Goal: Manage account settings

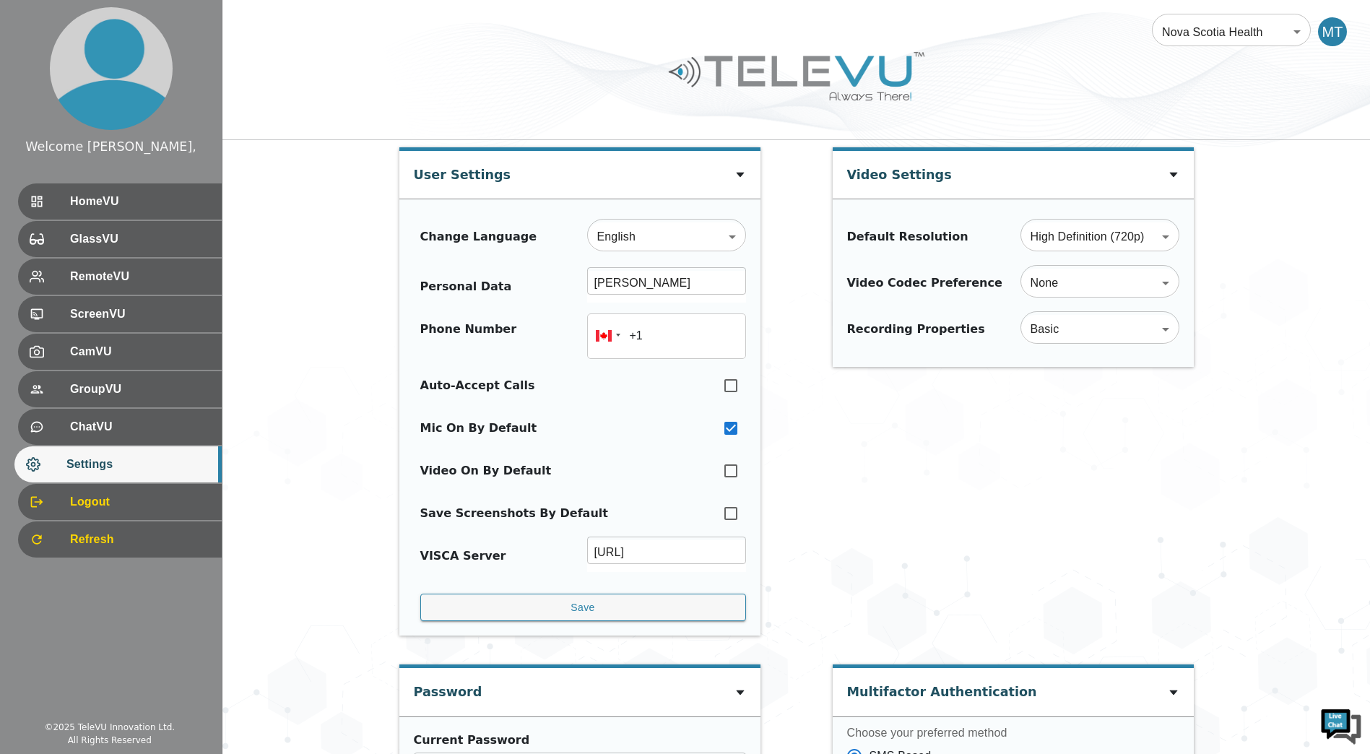
click at [1284, 29] on body "Welcome MacIsaac, HomeVU GlassVU RemoteVU ScreenVU CamVU GroupVU ChatVU Setting…" at bounding box center [685, 640] width 1370 height 1281
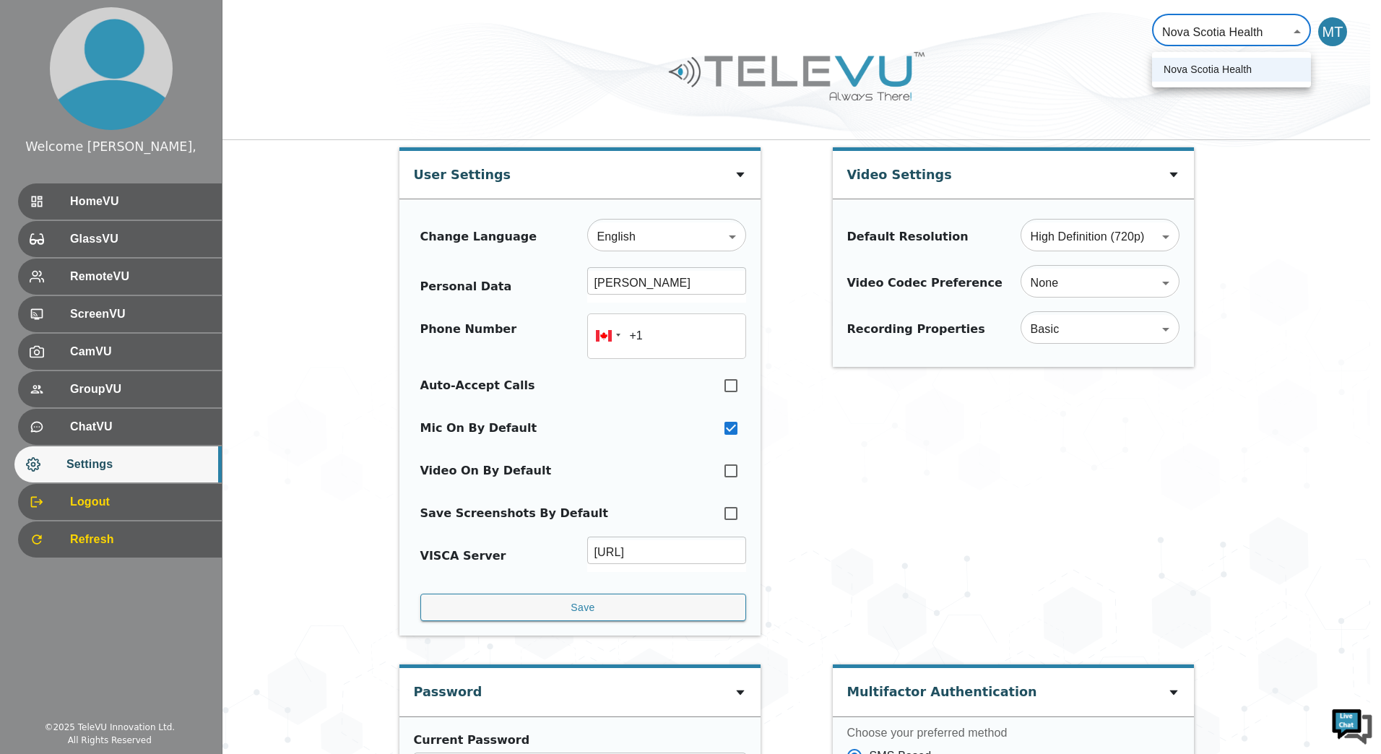
click at [1338, 32] on div at bounding box center [690, 377] width 1381 height 754
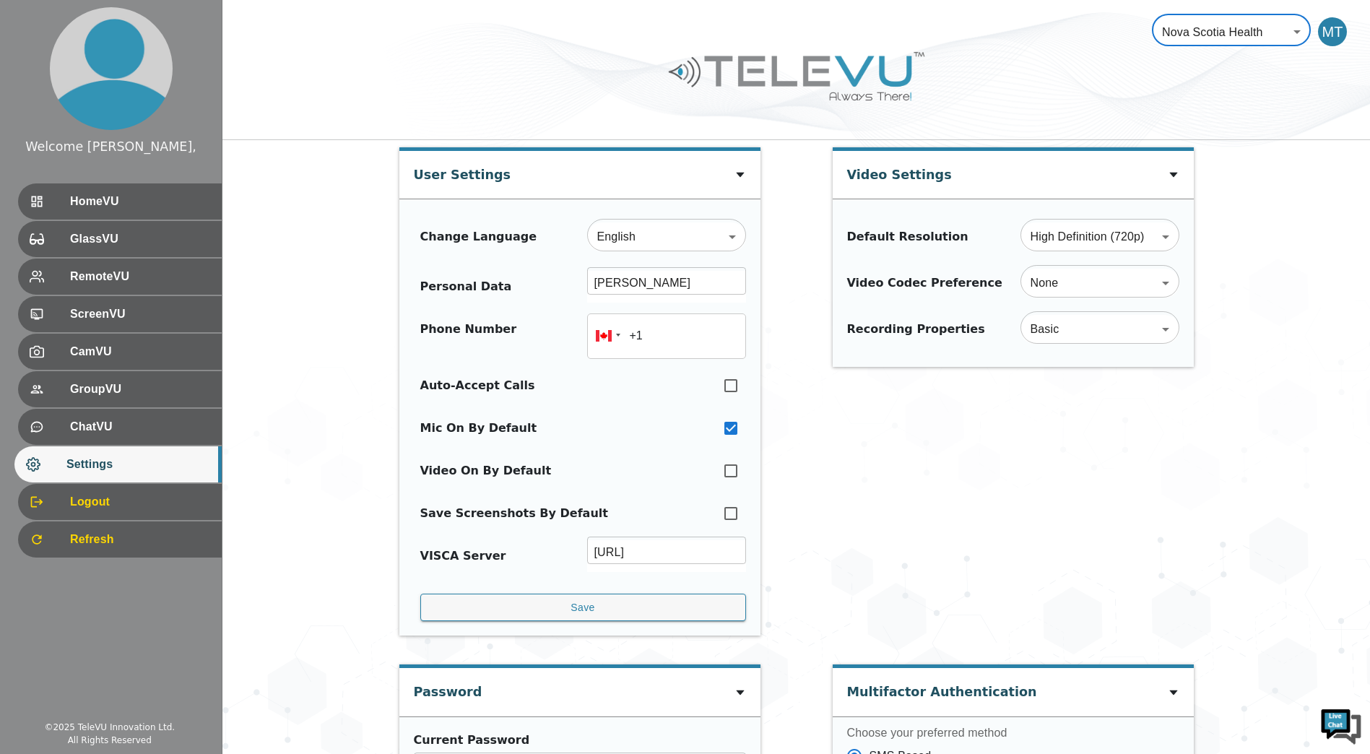
click at [1334, 34] on div "MT" at bounding box center [1332, 31] width 29 height 29
click at [1327, 32] on div "MT" at bounding box center [1332, 31] width 29 height 29
click at [728, 428] on input "checkbox" at bounding box center [731, 428] width 30 height 32
checkbox input "false"
click at [733, 474] on input "checkbox" at bounding box center [731, 471] width 30 height 32
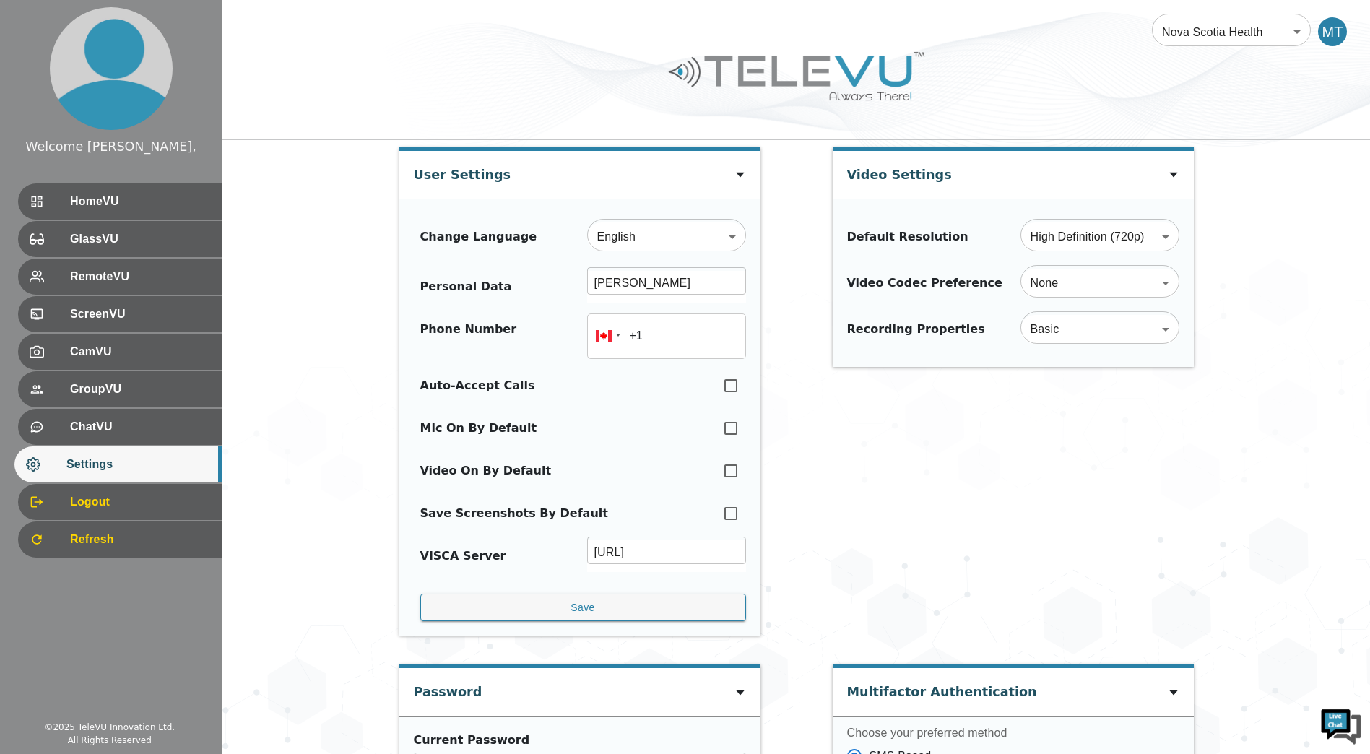
checkbox input "true"
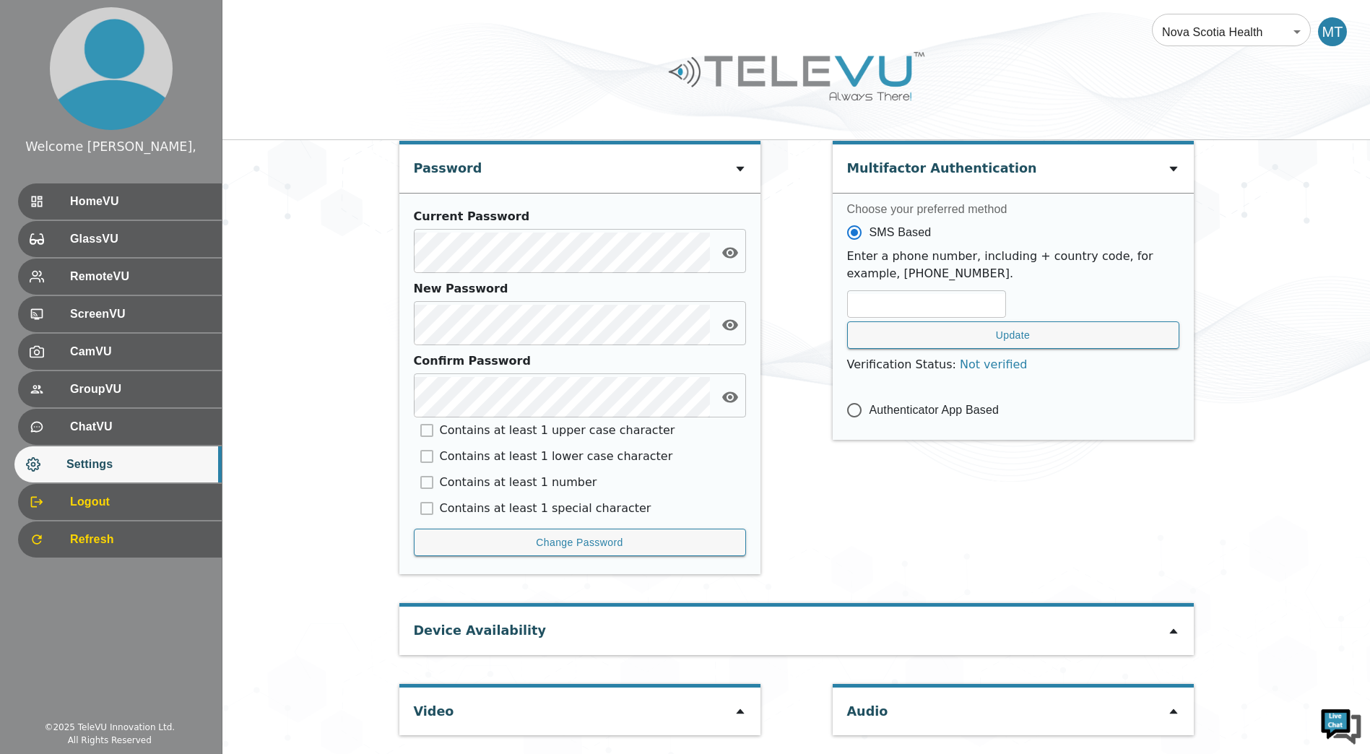
scroll to position [527, 0]
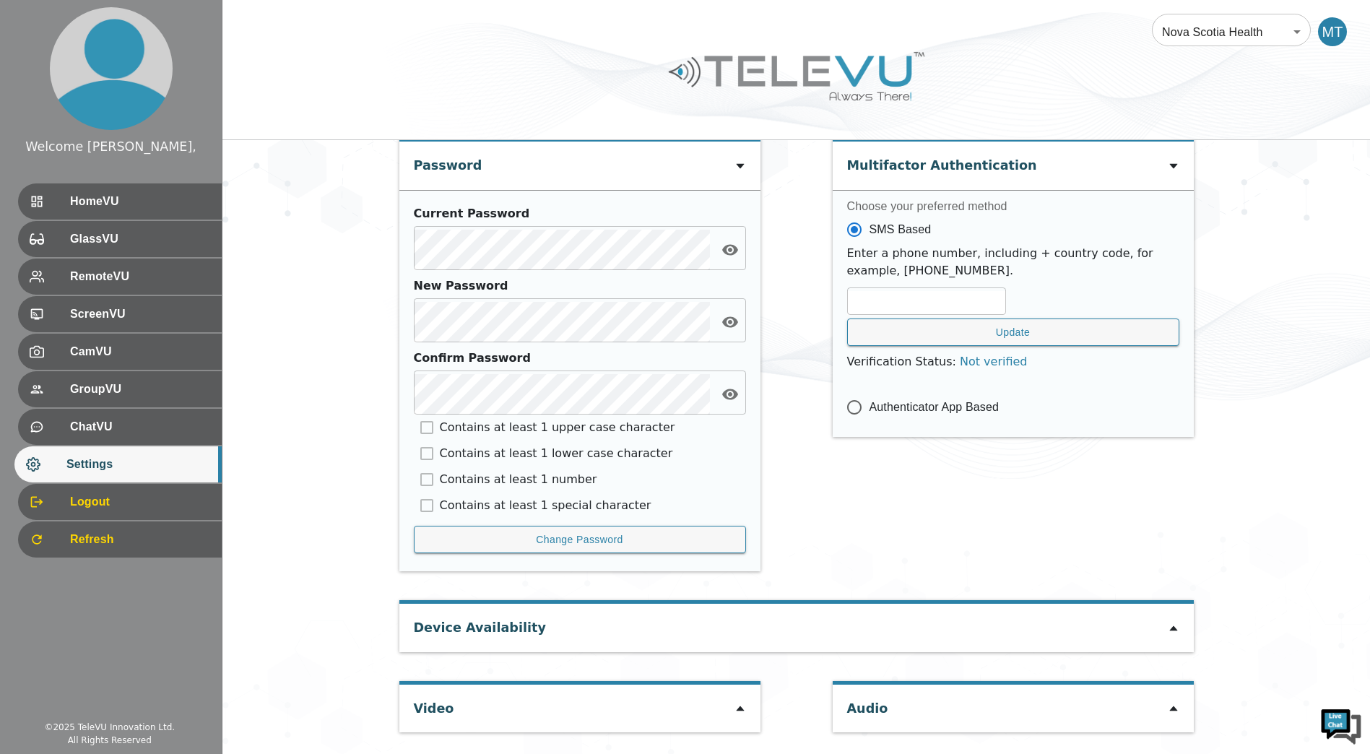
click at [880, 407] on span "Authenticator App Based" at bounding box center [935, 407] width 130 height 17
click at [870, 407] on input "Authenticator App Based" at bounding box center [854, 407] width 30 height 30
radio input "true"
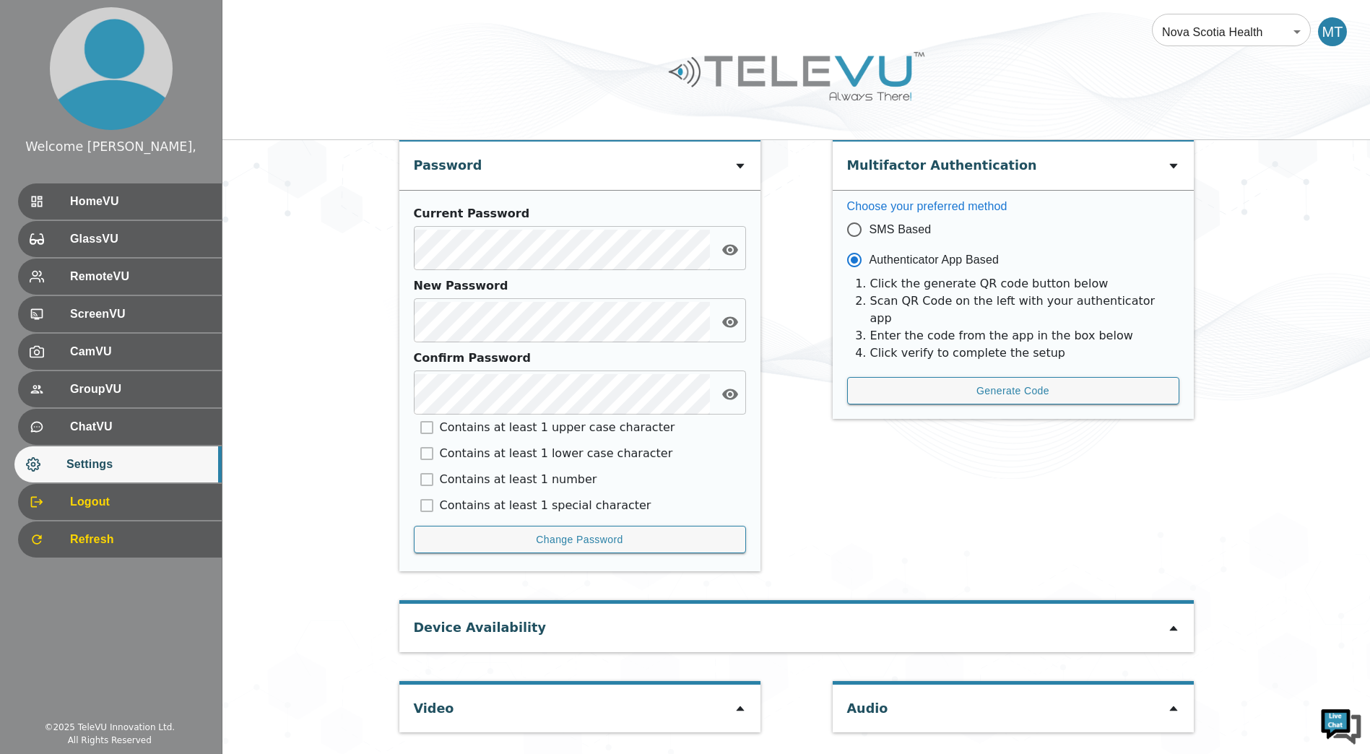
click at [857, 229] on input "SMS Based" at bounding box center [854, 230] width 30 height 30
radio input "true"
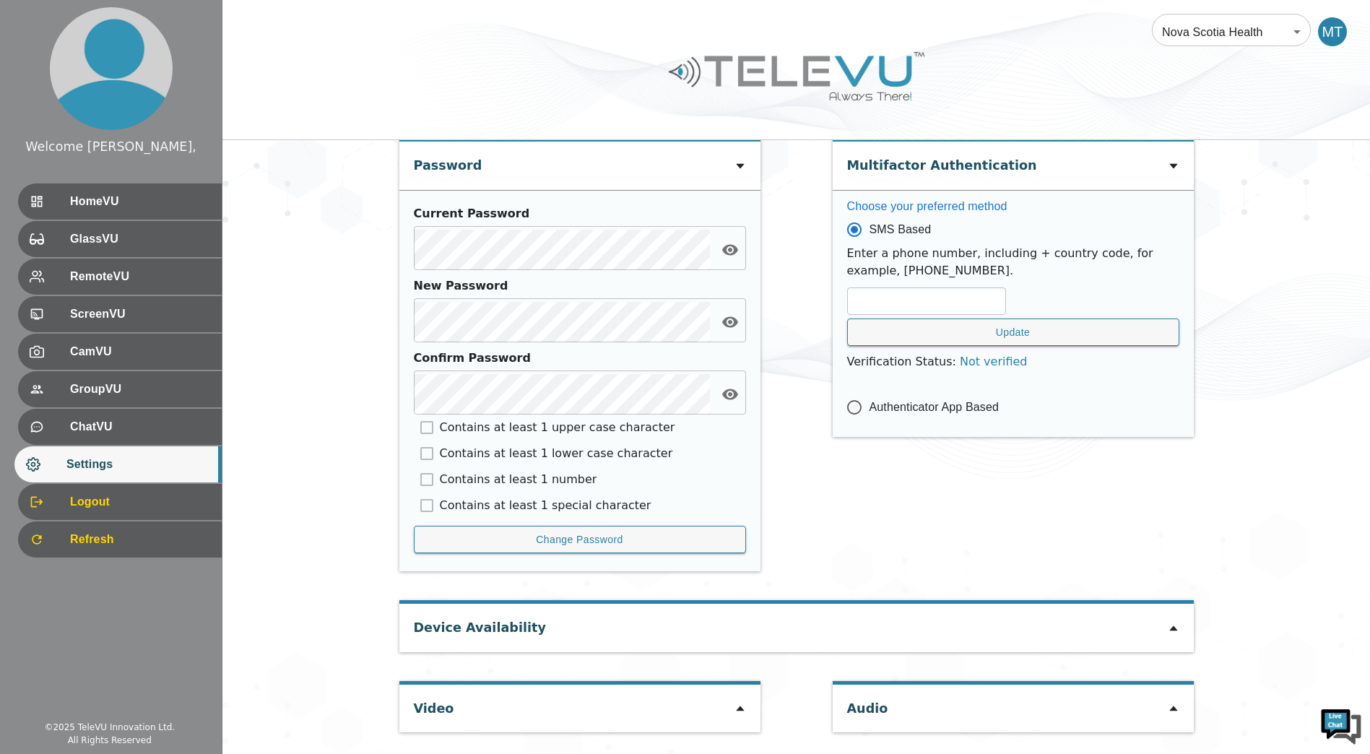
click at [952, 307] on input "text" at bounding box center [926, 303] width 159 height 24
type input "9028677188"
click at [1177, 714] on icon at bounding box center [1174, 709] width 12 height 12
click at [735, 704] on icon at bounding box center [741, 709] width 12 height 12
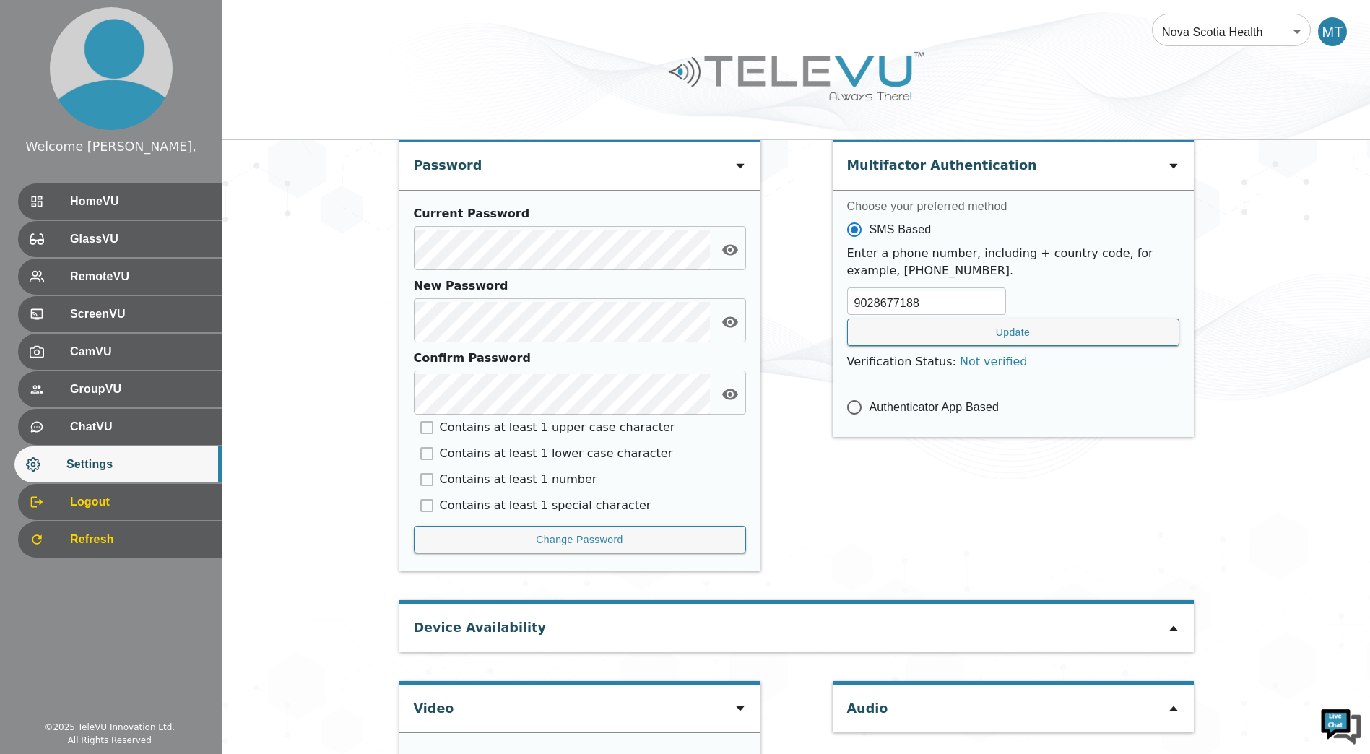
type input "f9756a1a9cf0e5a0fc491b32ee1d13664750096e4987fa093bd819362088ed1c"
click at [1177, 711] on icon at bounding box center [1174, 709] width 12 height 12
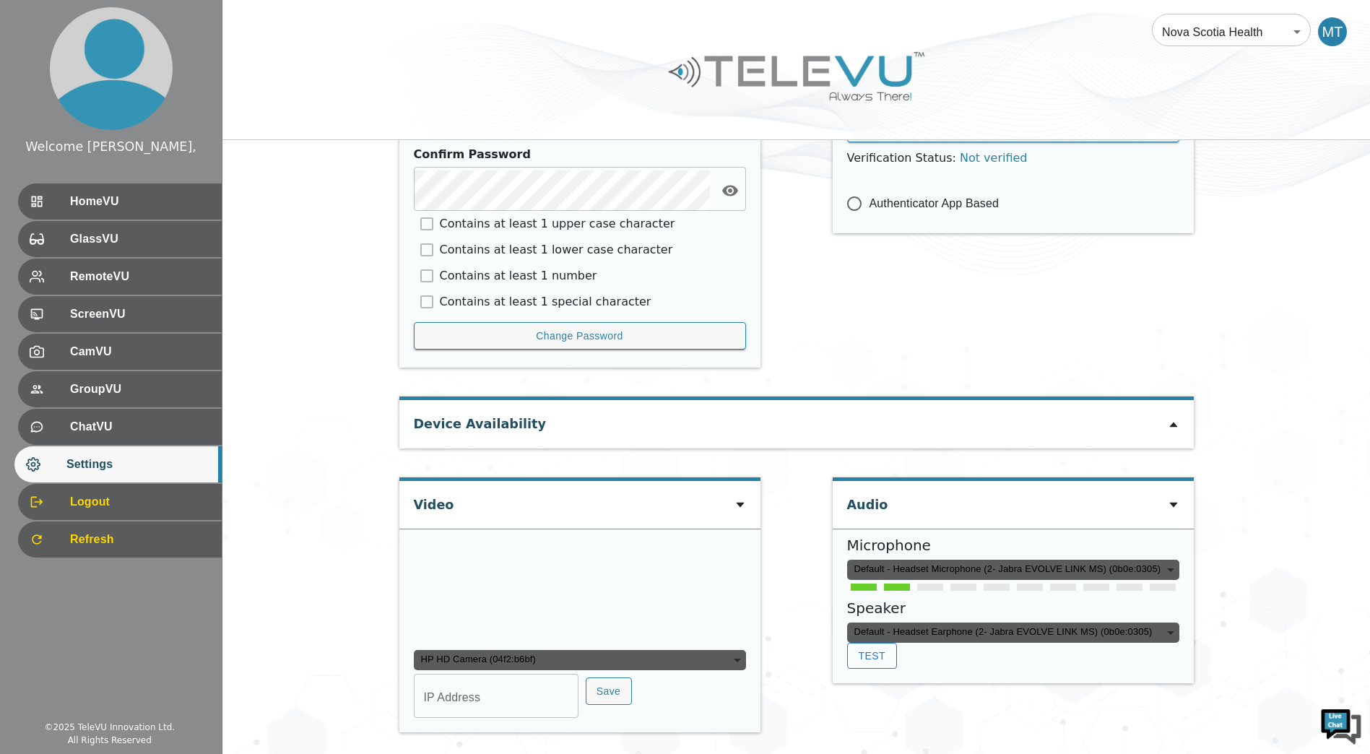
click at [878, 643] on button "Test" at bounding box center [872, 656] width 50 height 27
click at [469, 704] on input "IP Address" at bounding box center [496, 697] width 165 height 40
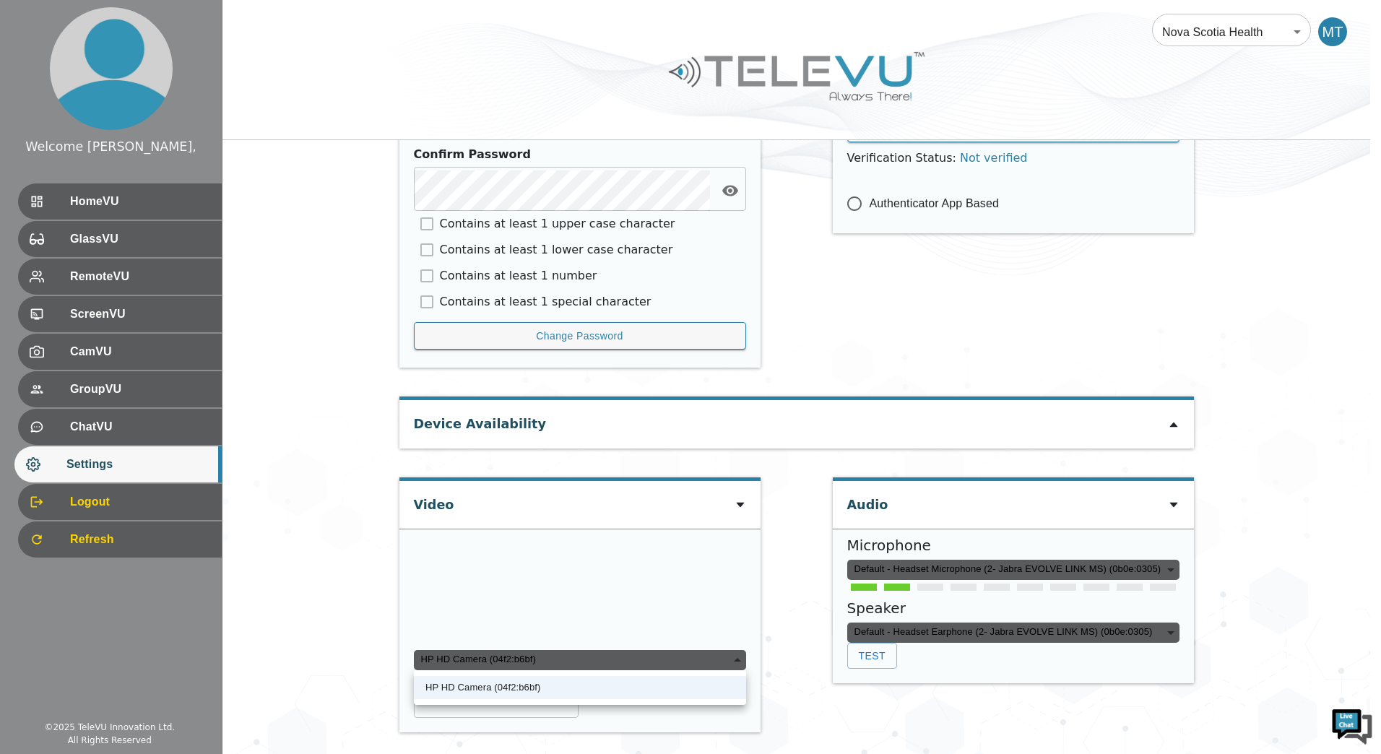
click at [542, 663] on div "HP HD Camera (04f2:b6bf)" at bounding box center [580, 660] width 332 height 20
click at [530, 680] on li "HP HD Camera (04f2:b6bf)" at bounding box center [580, 687] width 332 height 23
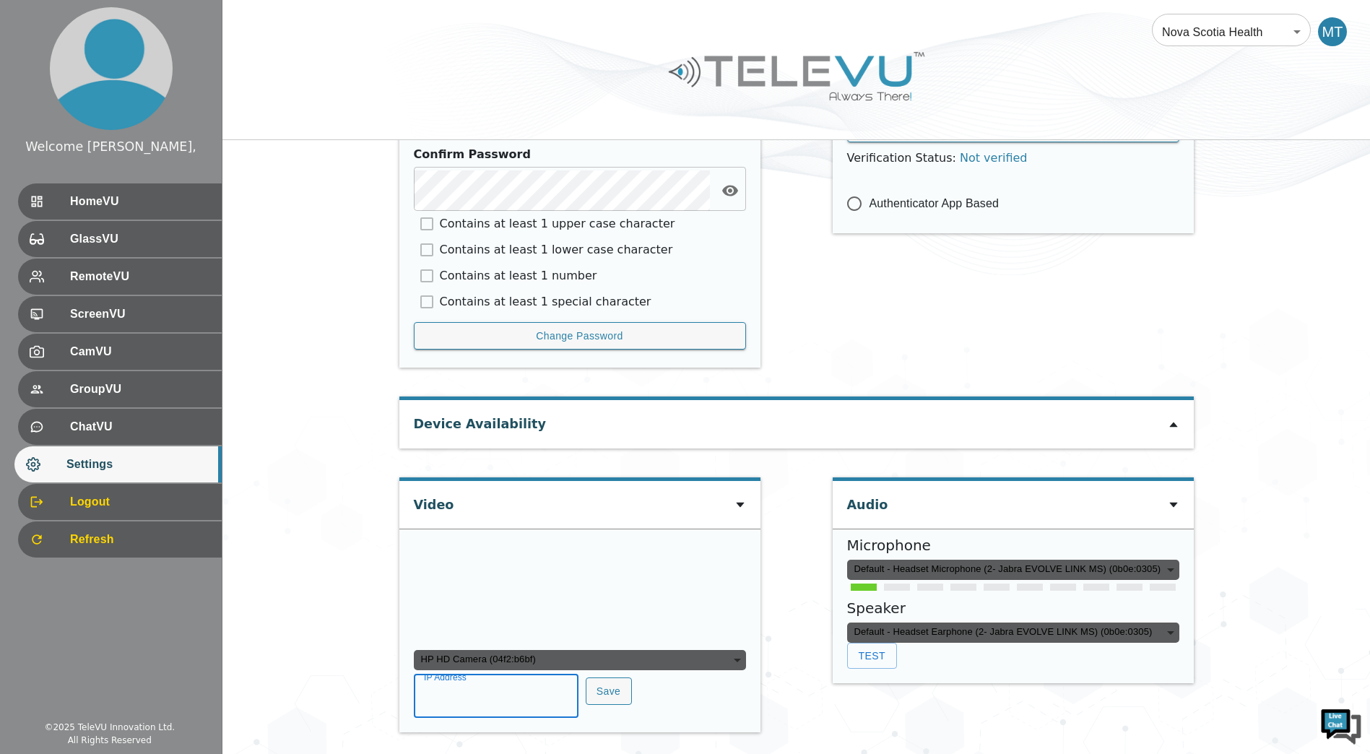
click at [487, 698] on input "IP Address" at bounding box center [496, 697] width 165 height 40
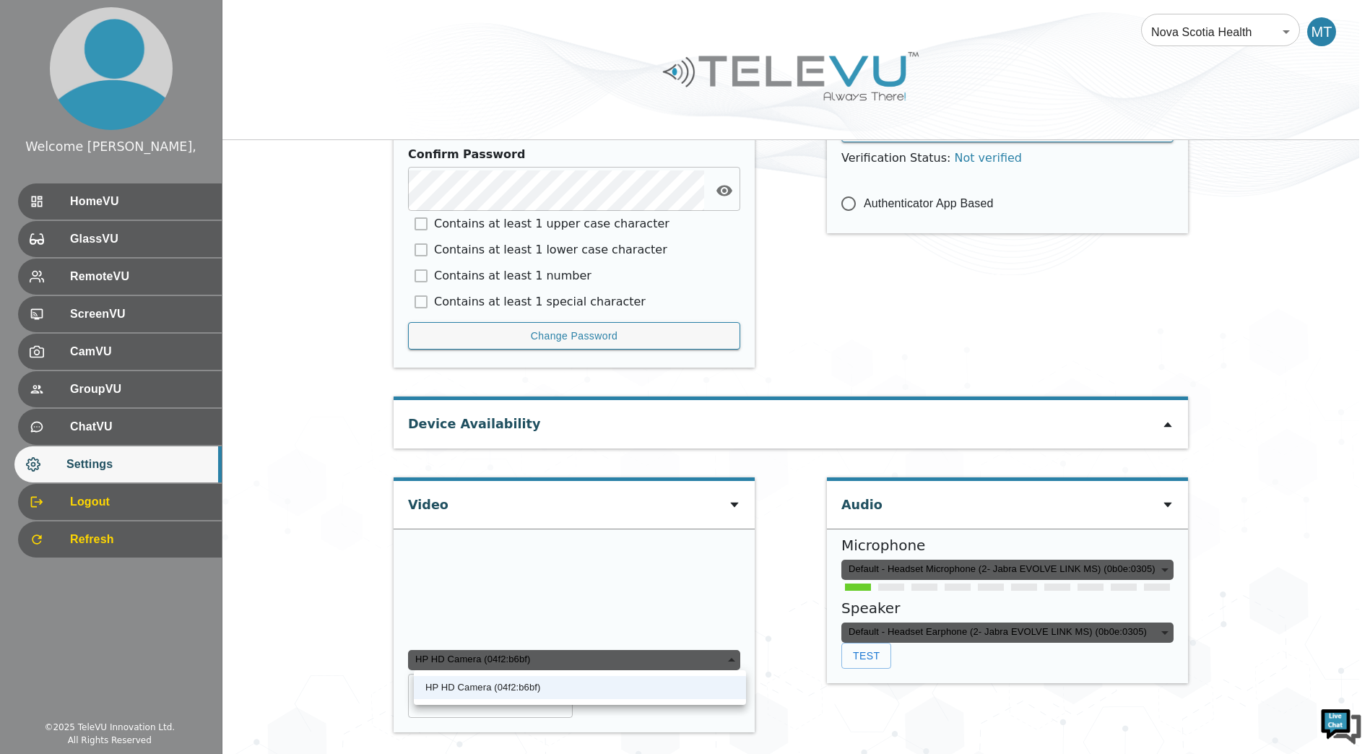
click at [517, 661] on div "HP HD Camera (04f2:b6bf)" at bounding box center [574, 660] width 332 height 20
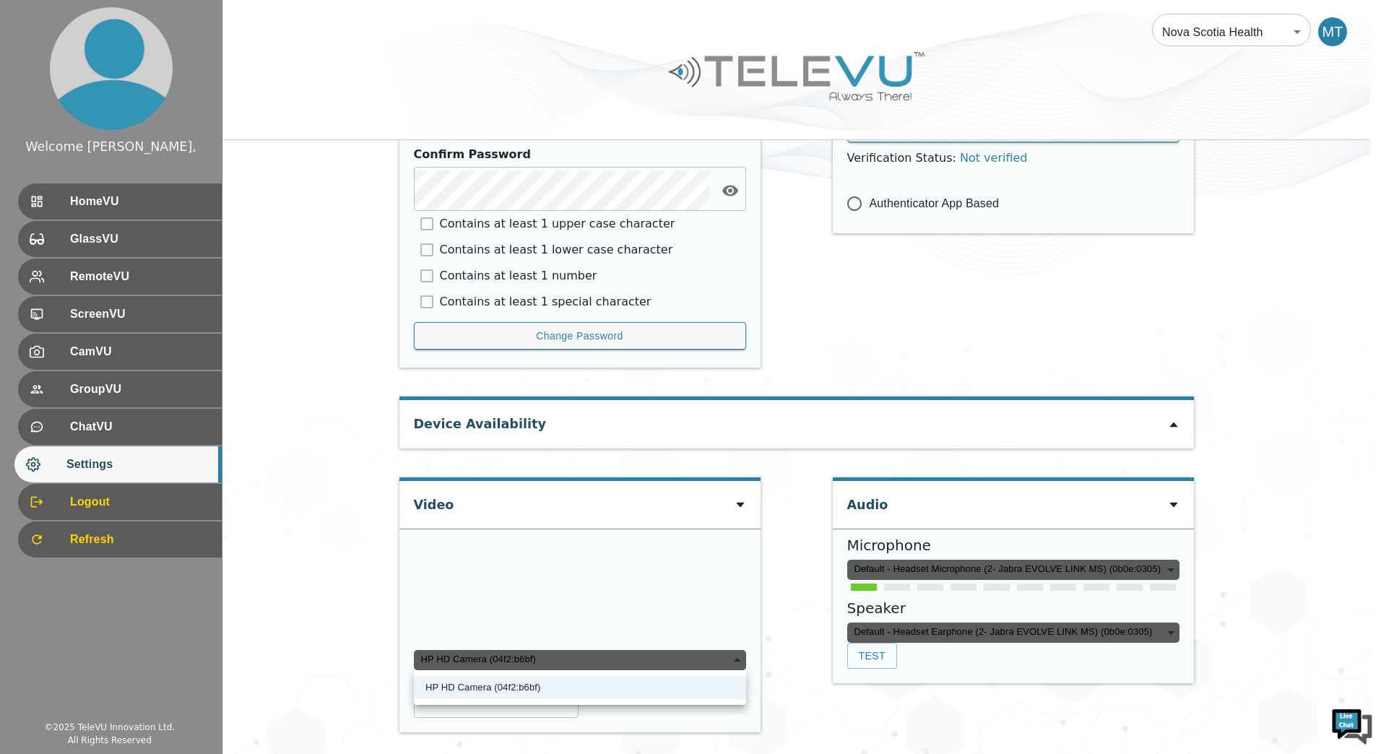
click at [516, 709] on div at bounding box center [690, 377] width 1381 height 754
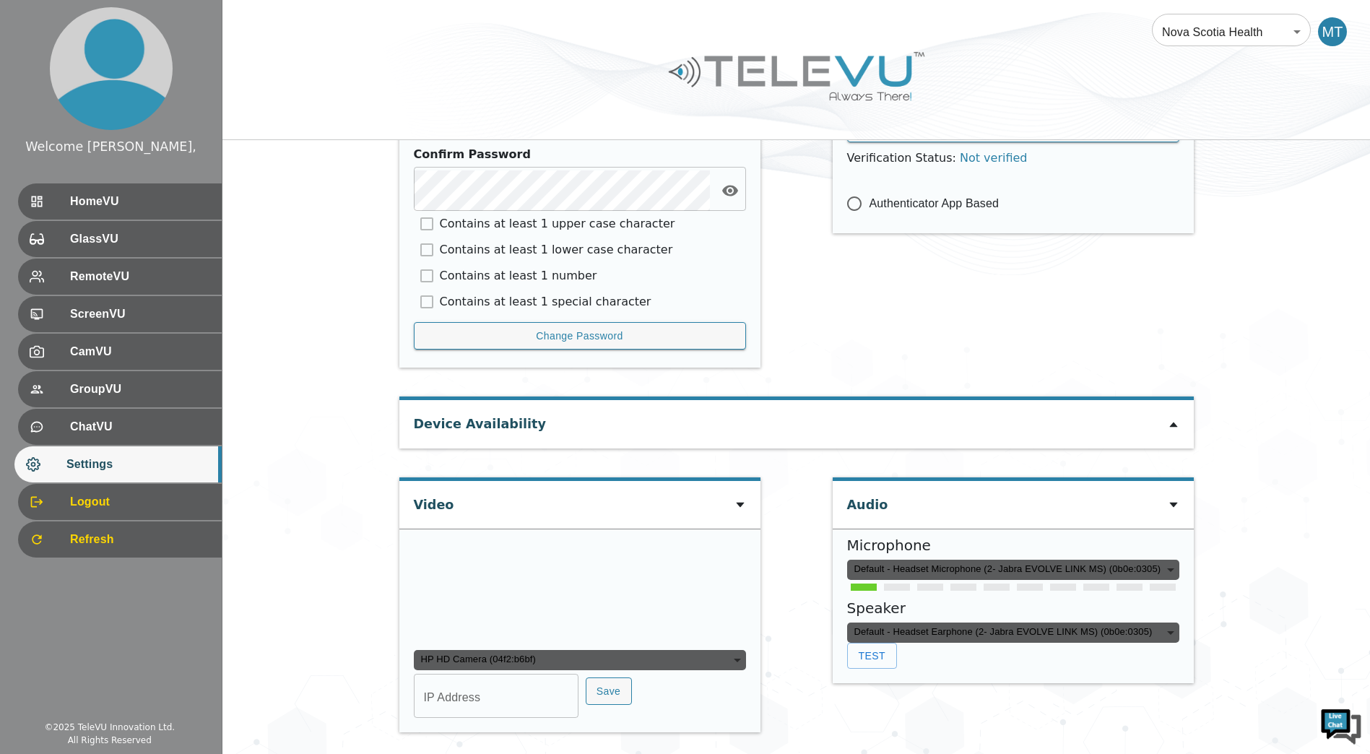
click at [1039, 129] on div "Nova Scotia Health 208 ​ MT" at bounding box center [796, 70] width 1148 height 140
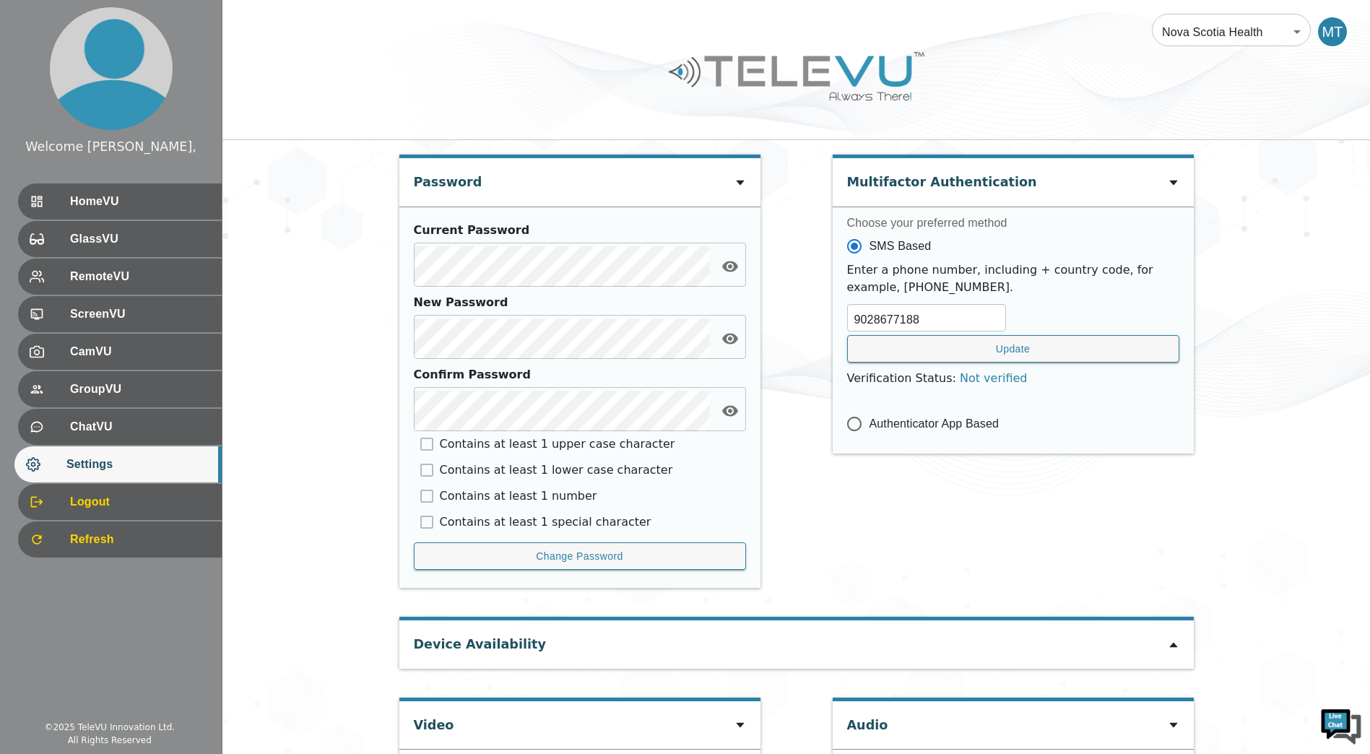
click at [1338, 36] on div "MT" at bounding box center [1332, 31] width 29 height 29
click at [108, 494] on span "Logout" at bounding box center [138, 501] width 144 height 17
